Goal: Task Accomplishment & Management: Use online tool/utility

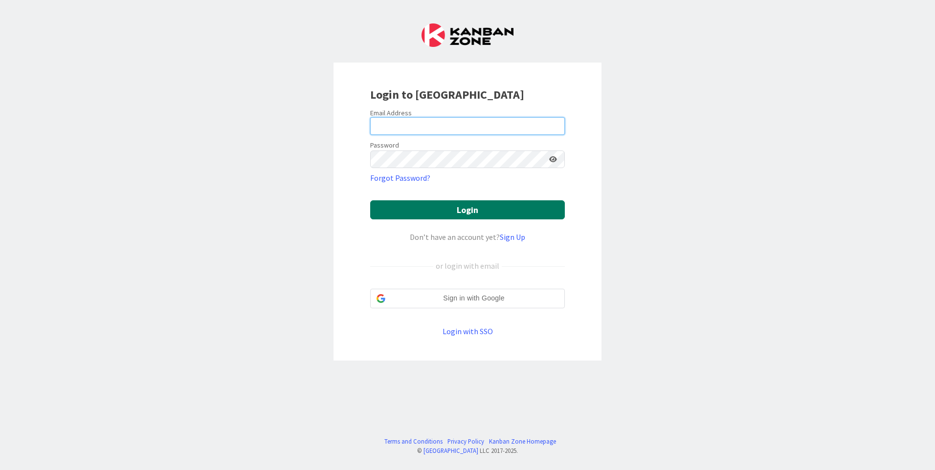
type input "[EMAIL_ADDRESS][DOMAIN_NAME]"
click at [501, 209] on button "Login" at bounding box center [467, 210] width 195 height 19
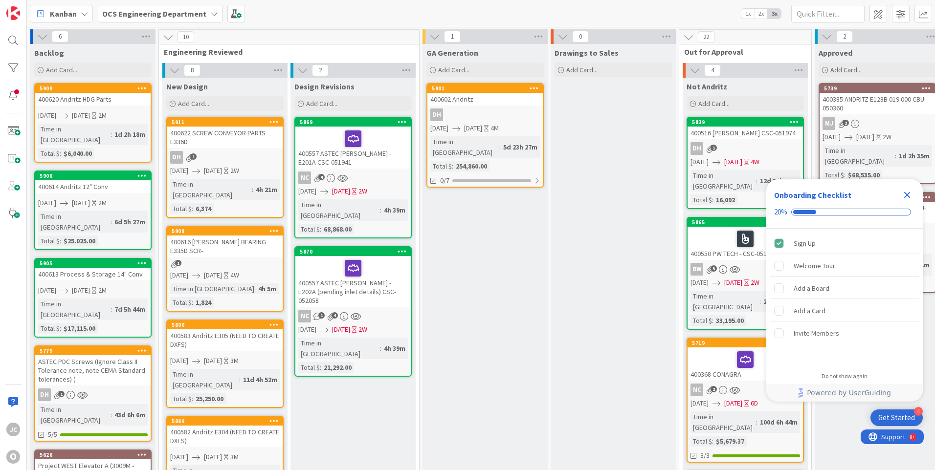
click at [905, 195] on icon "Close Checklist" at bounding box center [907, 195] width 12 height 12
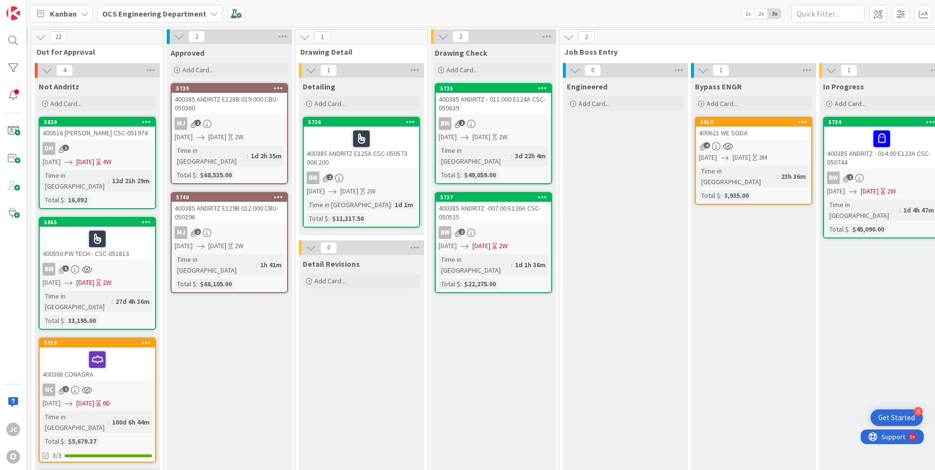
scroll to position [0, 671]
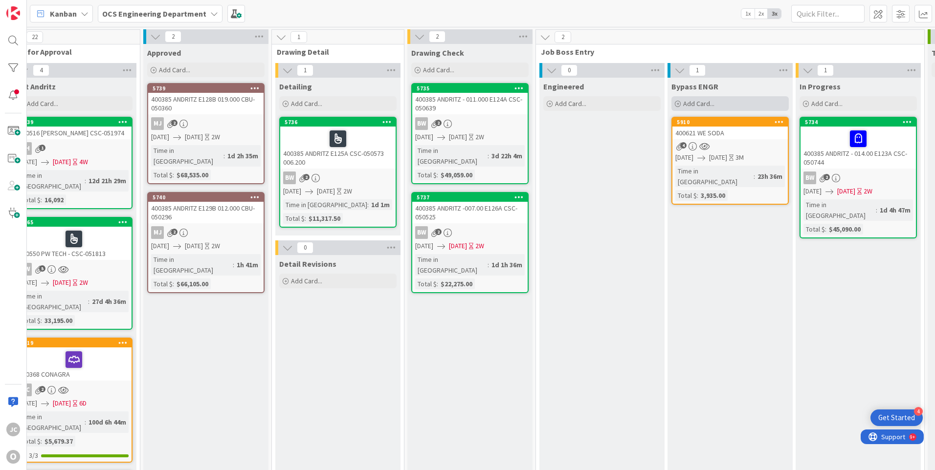
click at [675, 104] on icon at bounding box center [678, 104] width 6 height 6
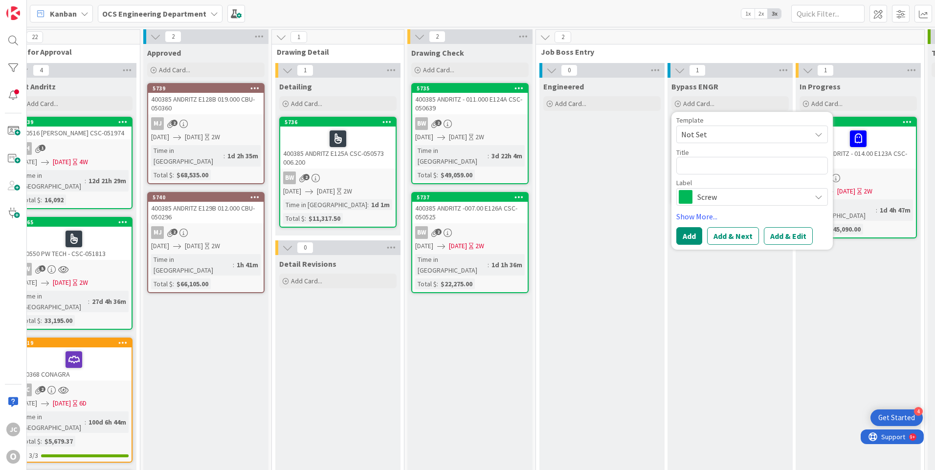
type textarea "x"
type textarea "4"
type textarea "x"
type textarea "40"
type textarea "x"
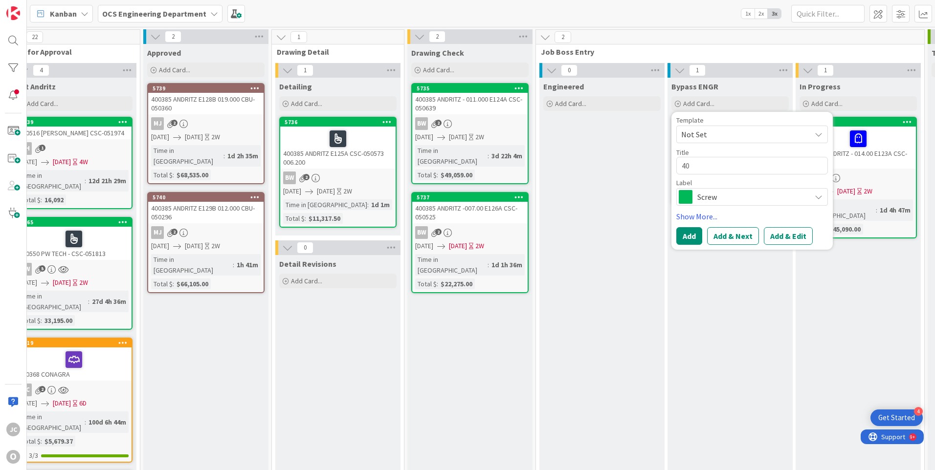
type textarea "400"
type textarea "x"
type textarea "4006"
type textarea "x"
type textarea "40062"
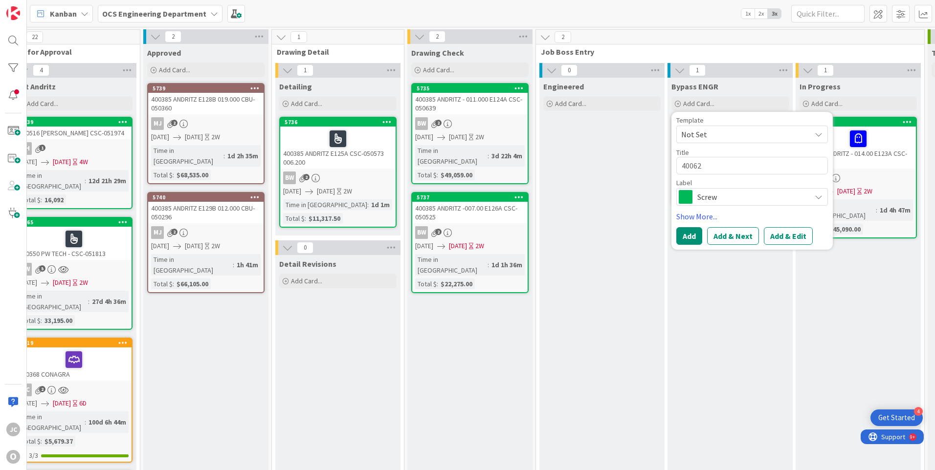
type textarea "x"
type textarea "400624"
type textarea "x"
type textarea "400624"
type textarea "x"
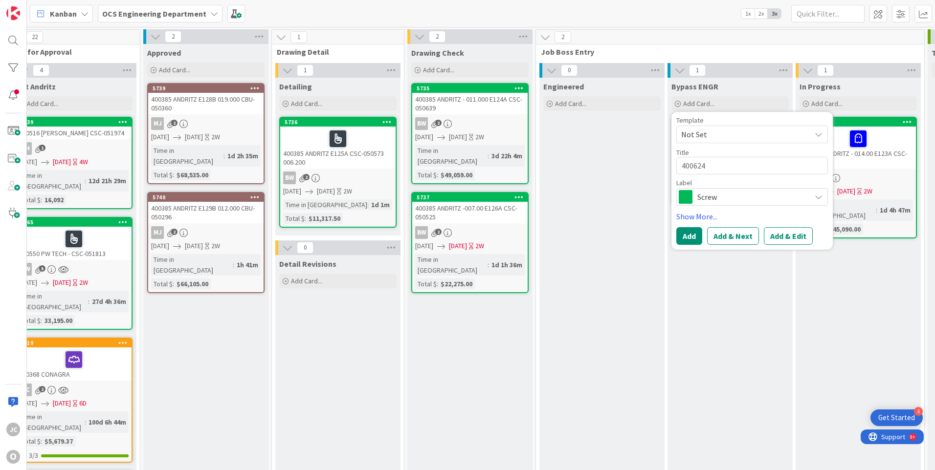
type textarea "400624 A"
type textarea "x"
type textarea "400624 AS"
type textarea "x"
type textarea "400624 AST"
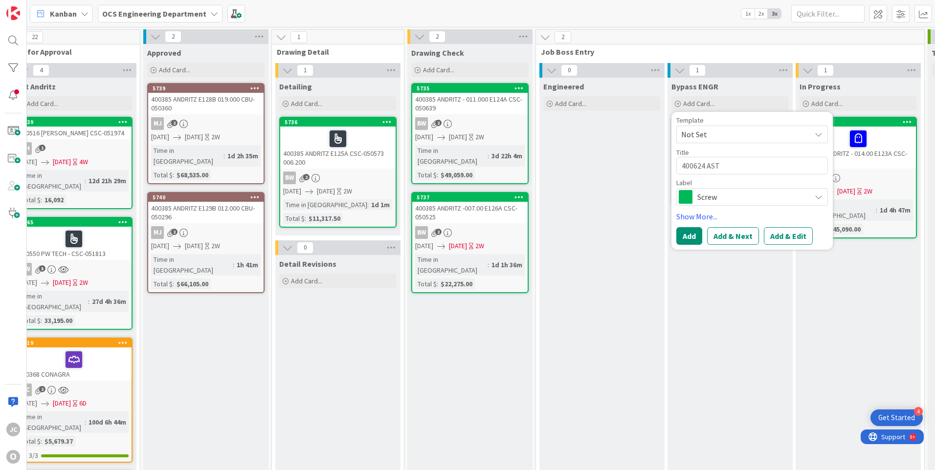
type textarea "x"
type textarea "400624 ASTE"
type textarea "x"
type textarea "400624 ASTEC"
type textarea "x"
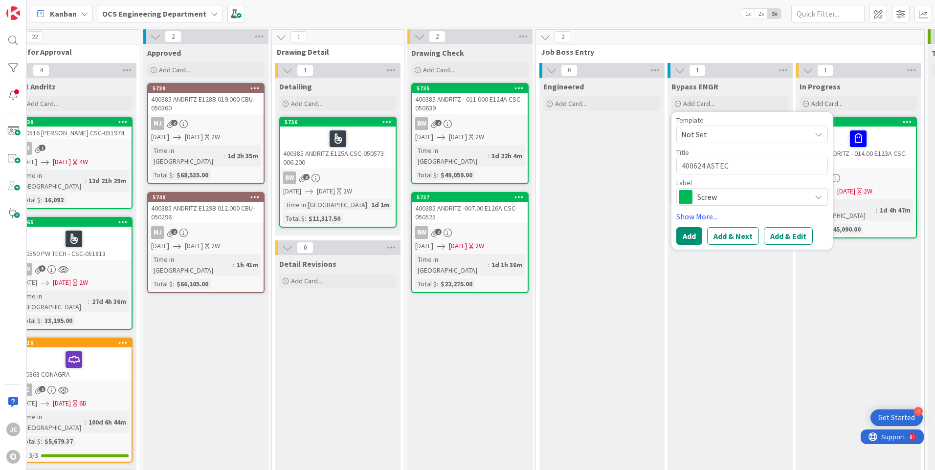
type textarea "400624 ASTEC"
type textarea "x"
type textarea "400624 ASTEC J"
type textarea "x"
type textarea "400624 ASTEC JE"
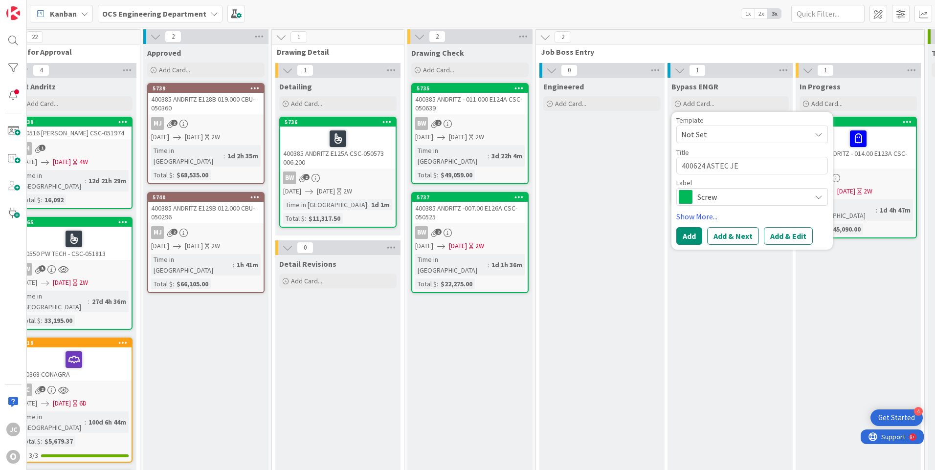
type textarea "x"
type textarea "400624 ASTEC [PERSON_NAME]"
type textarea "x"
type textarea "400624 ASTEC JERO"
type textarea "x"
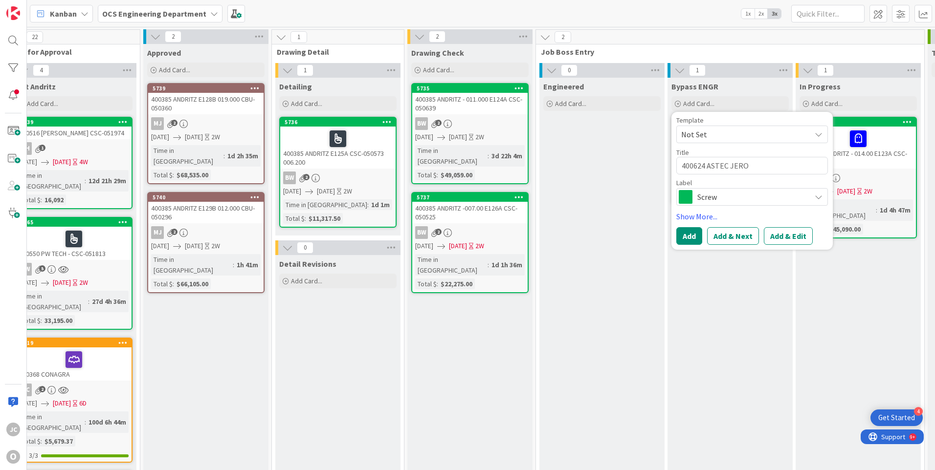
type textarea "400624 ASTEC JEROM"
type textarea "x"
type textarea "400624 [PERSON_NAME]"
click at [757, 194] on span "Screw" at bounding box center [751, 197] width 109 height 14
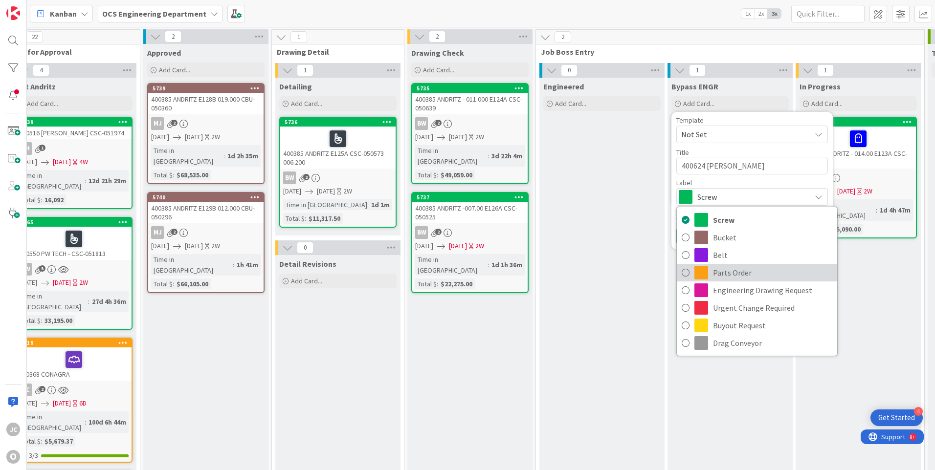
click at [728, 273] on span "Parts Order" at bounding box center [772, 273] width 119 height 15
type textarea "x"
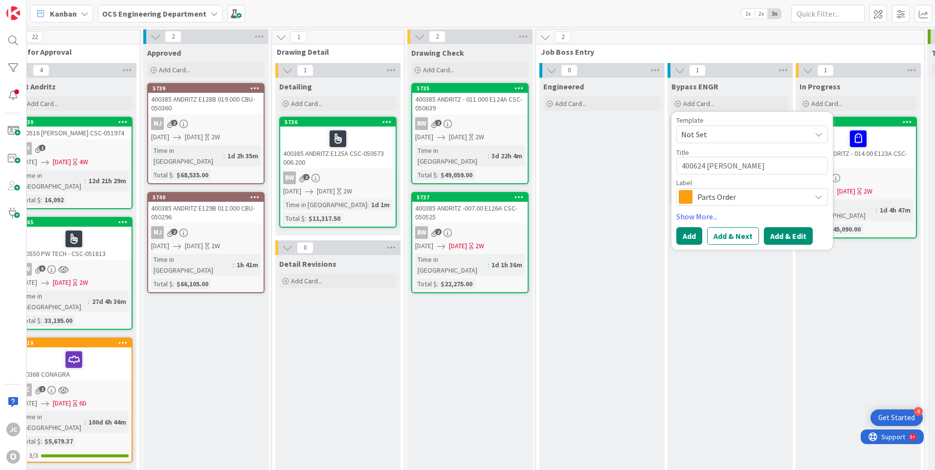
click at [781, 239] on button "Add & Edit" at bounding box center [788, 236] width 49 height 18
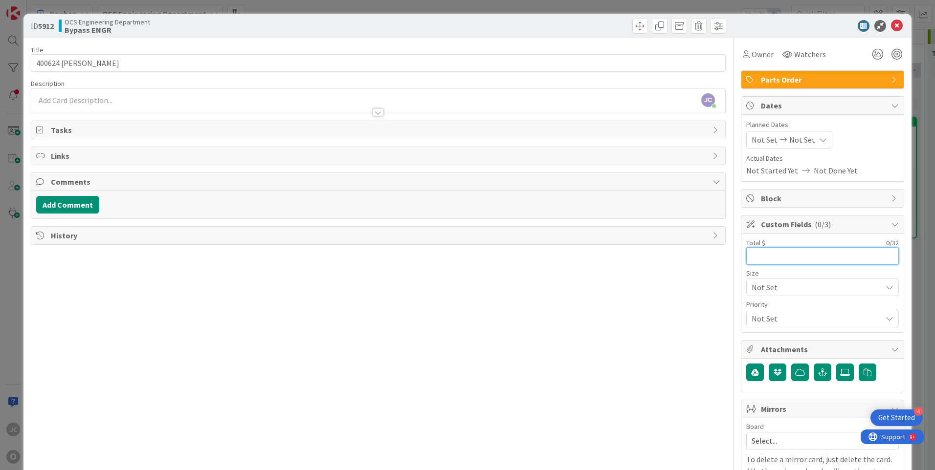
click at [759, 259] on input "text" at bounding box center [822, 256] width 153 height 18
click at [755, 255] on input "3," at bounding box center [822, 256] width 153 height 18
type input "3,915.39"
click at [799, 57] on span "Watchers" at bounding box center [810, 54] width 32 height 12
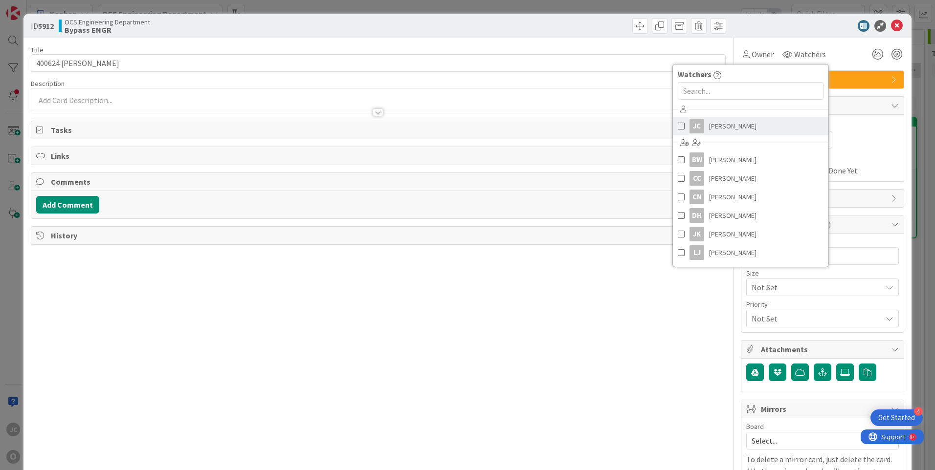
click at [732, 125] on span "[PERSON_NAME]" at bounding box center [732, 126] width 47 height 15
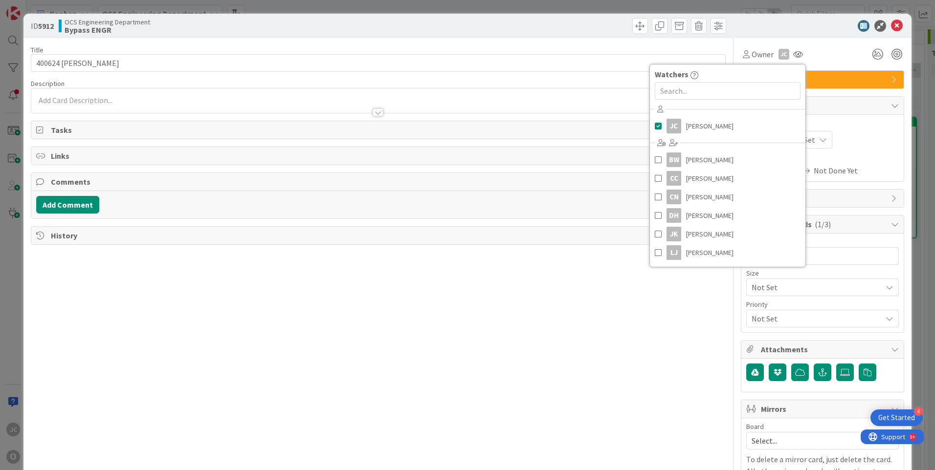
click at [877, 156] on span "Actual Dates" at bounding box center [822, 159] width 153 height 10
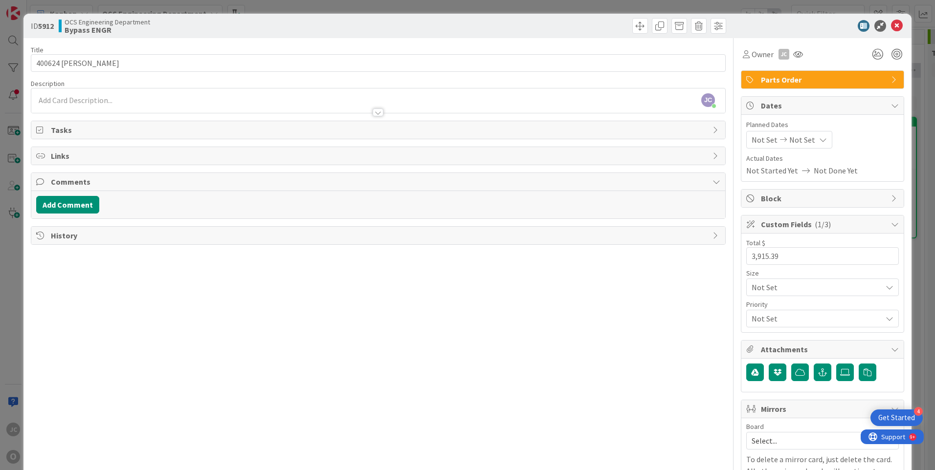
click at [761, 140] on span "Not Set" at bounding box center [765, 140] width 26 height 12
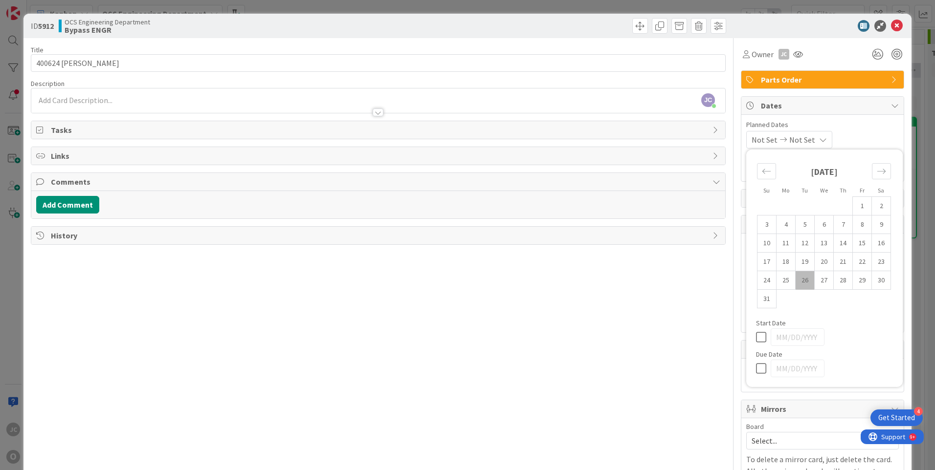
click at [799, 281] on td "26" at bounding box center [805, 280] width 19 height 19
type input "[DATE]"
click at [822, 140] on icon at bounding box center [821, 140] width 8 height 8
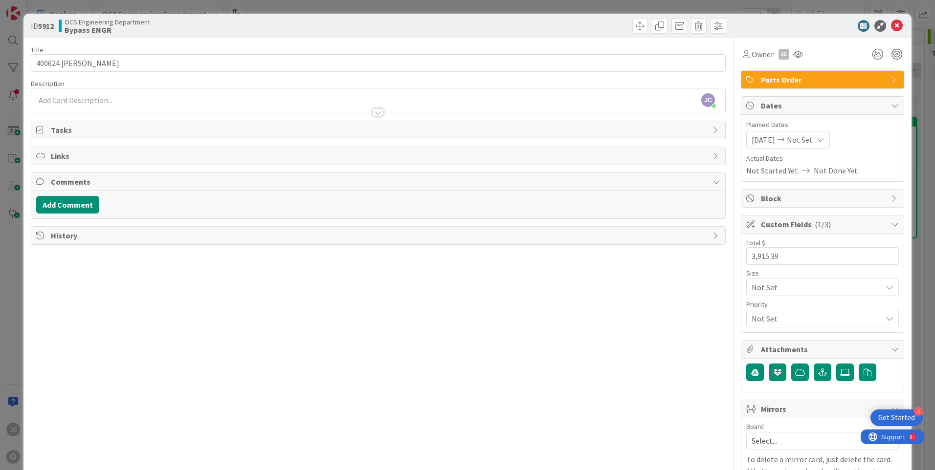
click at [822, 140] on icon at bounding box center [821, 140] width 8 height 8
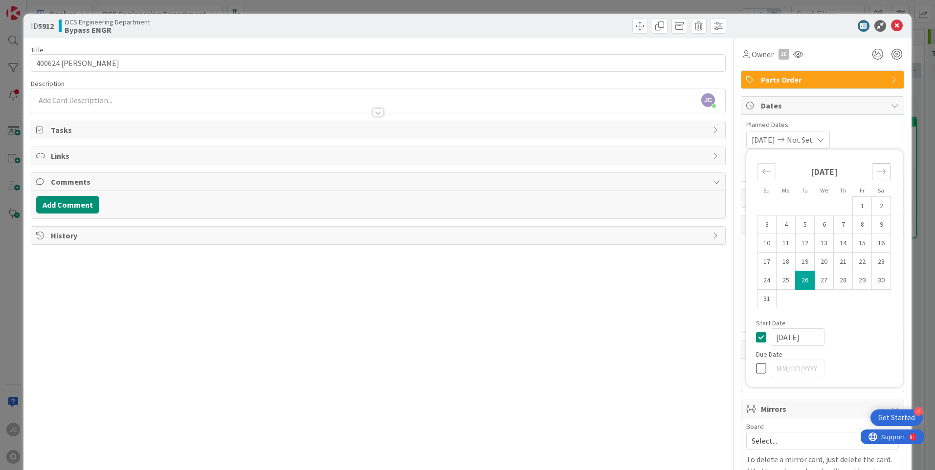
click at [877, 174] on icon "Move forward to switch to the next month." at bounding box center [881, 171] width 9 height 9
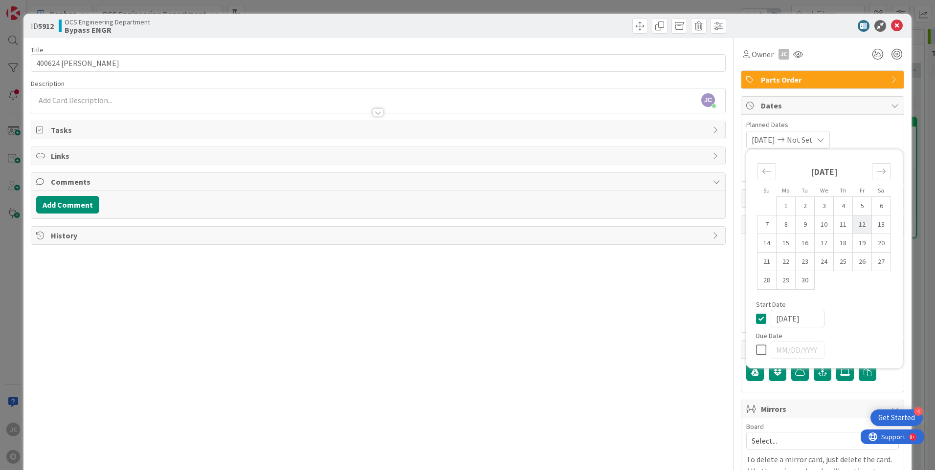
click at [858, 222] on td "12" at bounding box center [862, 225] width 19 height 19
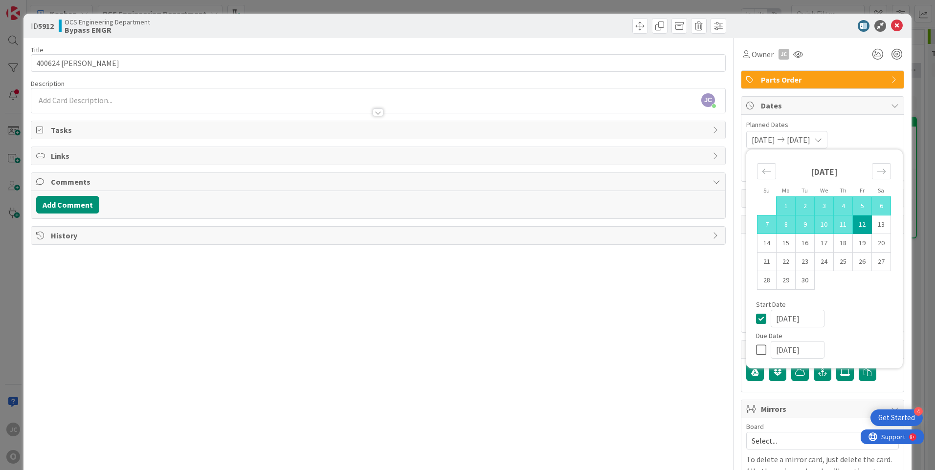
type input "[DATE]"
click at [593, 357] on div "Title 19 / 128 400624 ASTEC [PERSON_NAME] Description [PERSON_NAME] just joined…" at bounding box center [378, 279] width 695 height 482
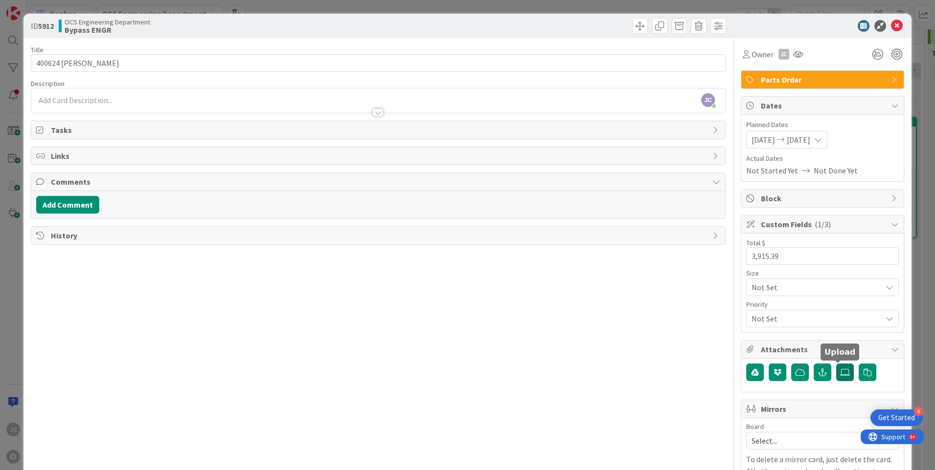
click at [840, 372] on icon at bounding box center [845, 373] width 10 height 8
click at [836, 364] on input "file" at bounding box center [836, 364] width 0 height 0
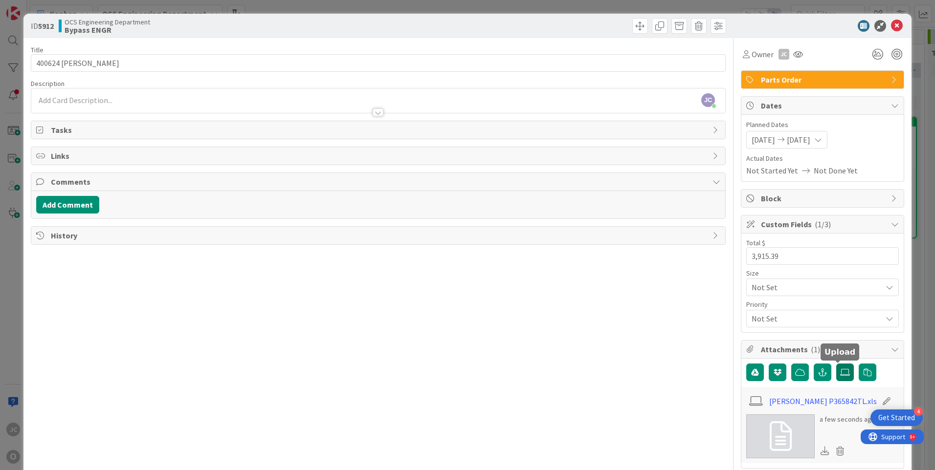
click at [840, 371] on icon at bounding box center [845, 373] width 10 height 8
click at [836, 364] on input "file" at bounding box center [836, 364] width 0 height 0
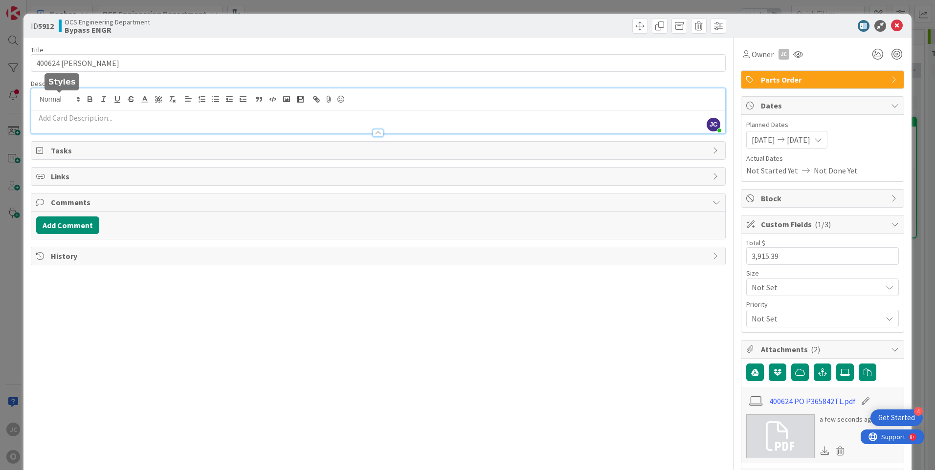
click at [63, 101] on div "[PERSON_NAME] just joined" at bounding box center [378, 111] width 694 height 45
